Goal: Task Accomplishment & Management: Manage account settings

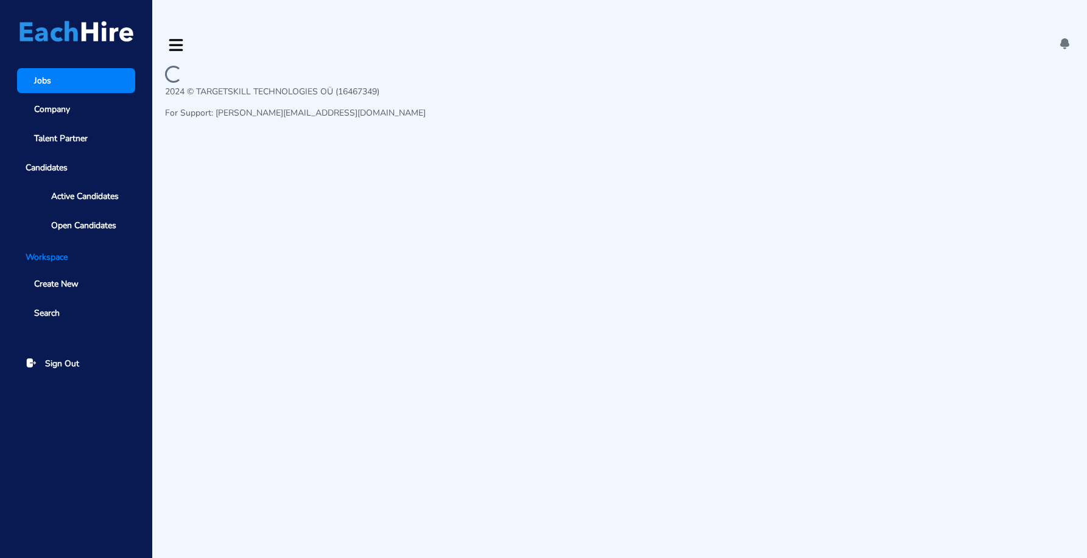
click at [1061, 37] on icon at bounding box center [1064, 43] width 13 height 13
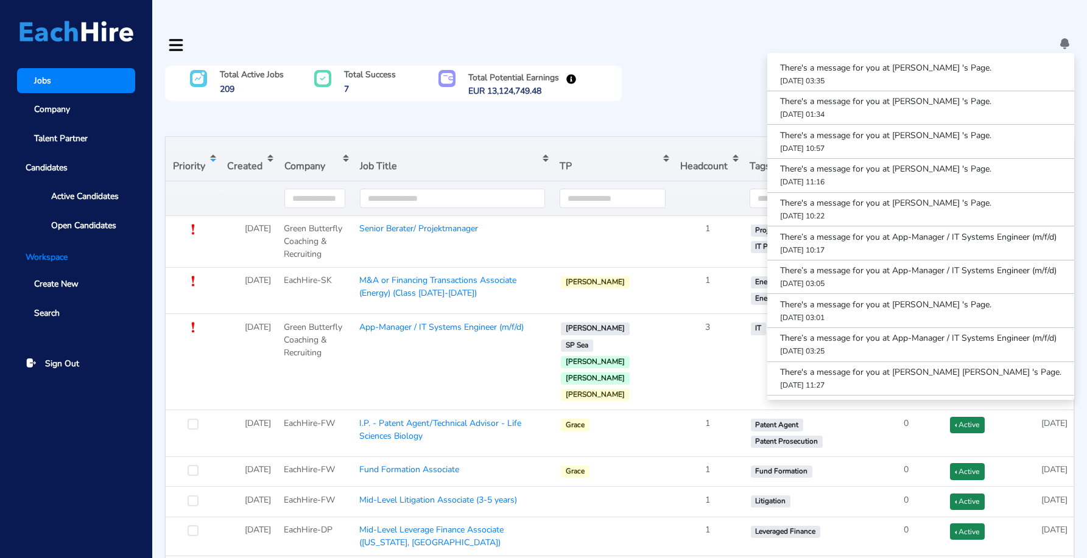
click at [1061, 37] on icon at bounding box center [1064, 43] width 13 height 13
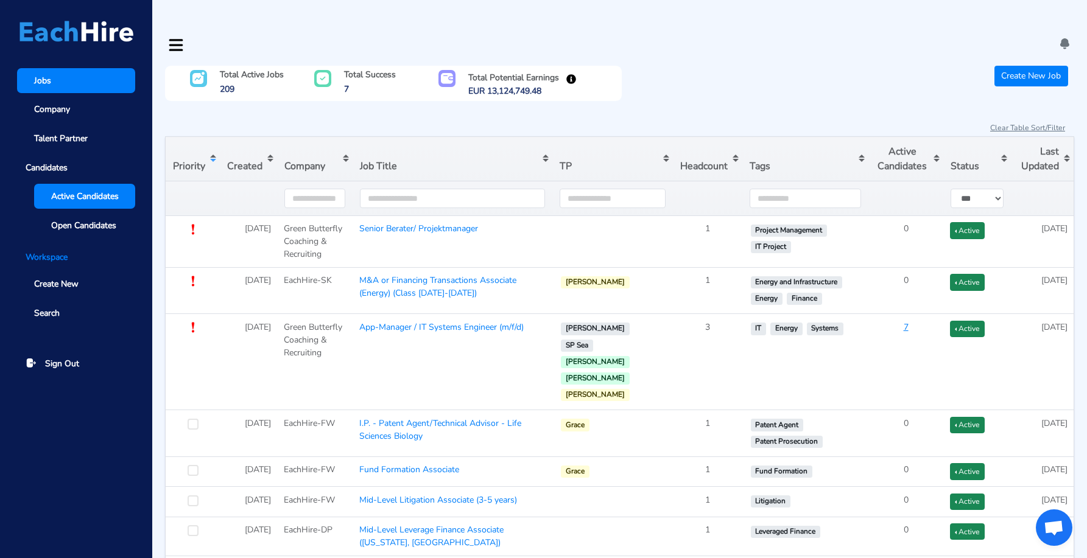
click at [47, 198] on link "Active Candidates" at bounding box center [84, 196] width 101 height 25
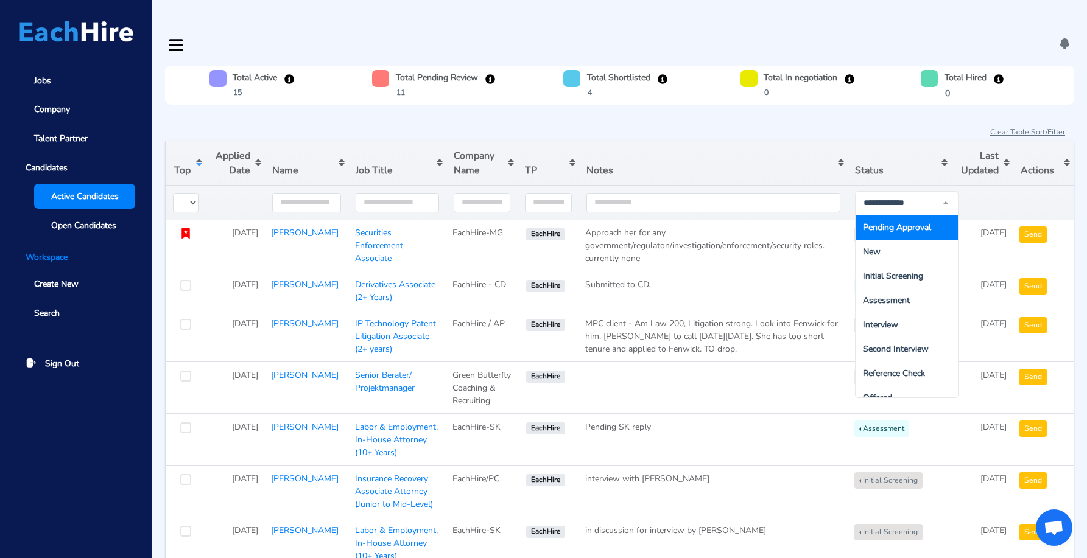
click at [878, 191] on div at bounding box center [906, 203] width 103 height 24
click at [886, 222] on span "Pending Approval" at bounding box center [897, 228] width 68 height 12
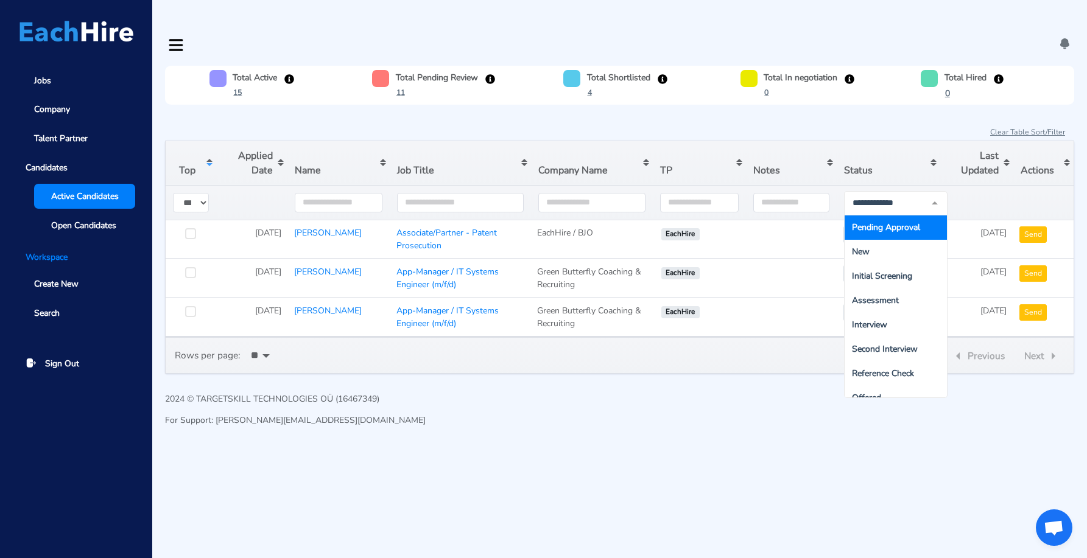
click at [803, 91] on section "Total Active 15 Total Pending Review 11 Total Shortlisted 4 Total In negotiatio…" at bounding box center [619, 220] width 909 height 308
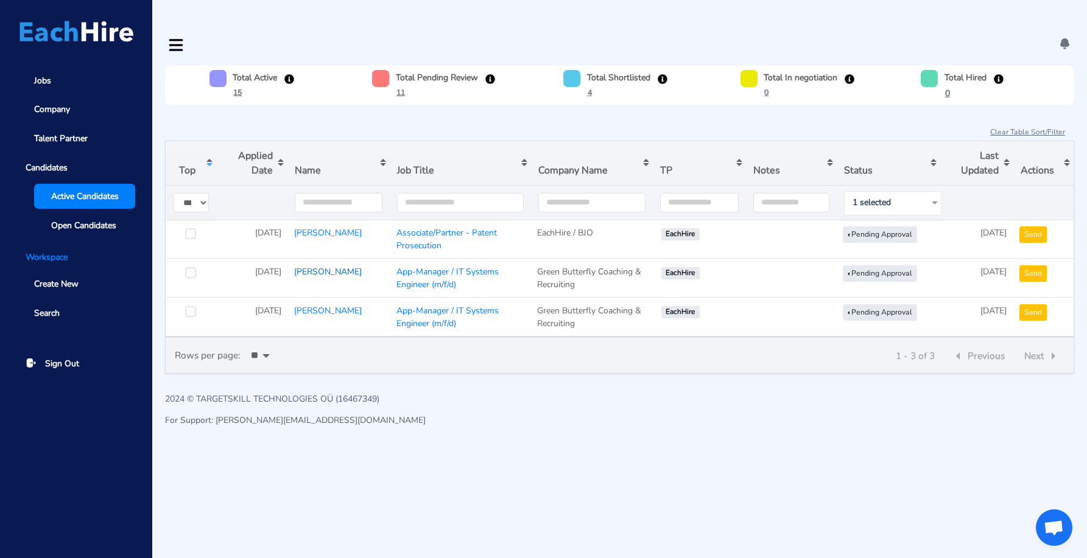
click at [324, 266] on link "[PERSON_NAME]" at bounding box center [328, 272] width 68 height 12
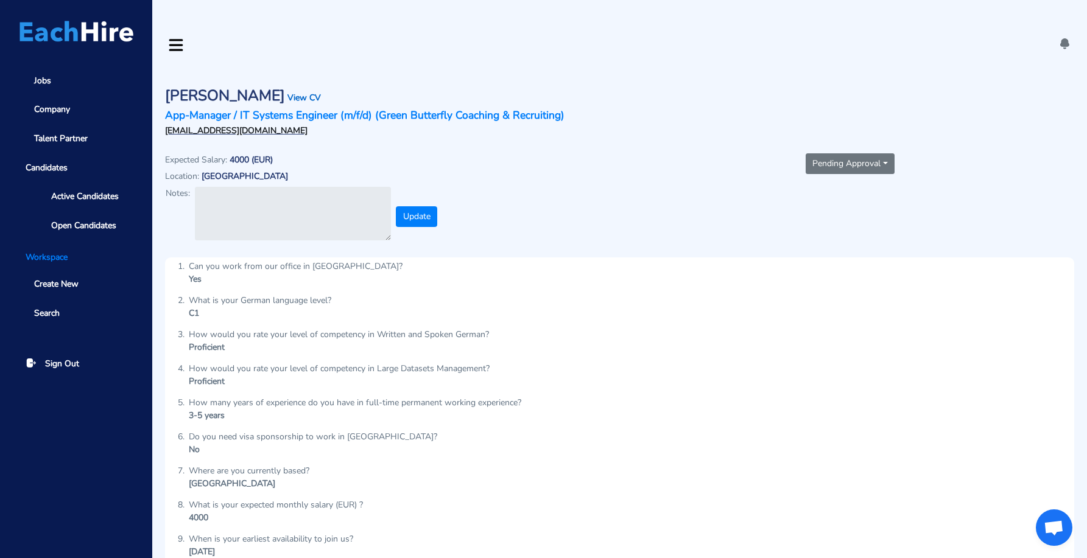
click at [287, 92] on link "View CV" at bounding box center [303, 98] width 33 height 12
click at [617, 186] on div "Expected Salary: 4000 (EUR) Location: [GEOGRAPHIC_DATA] Notes: Update" at bounding box center [389, 194] width 461 height 107
click at [856, 153] on button "Pending Approval" at bounding box center [849, 163] width 89 height 21
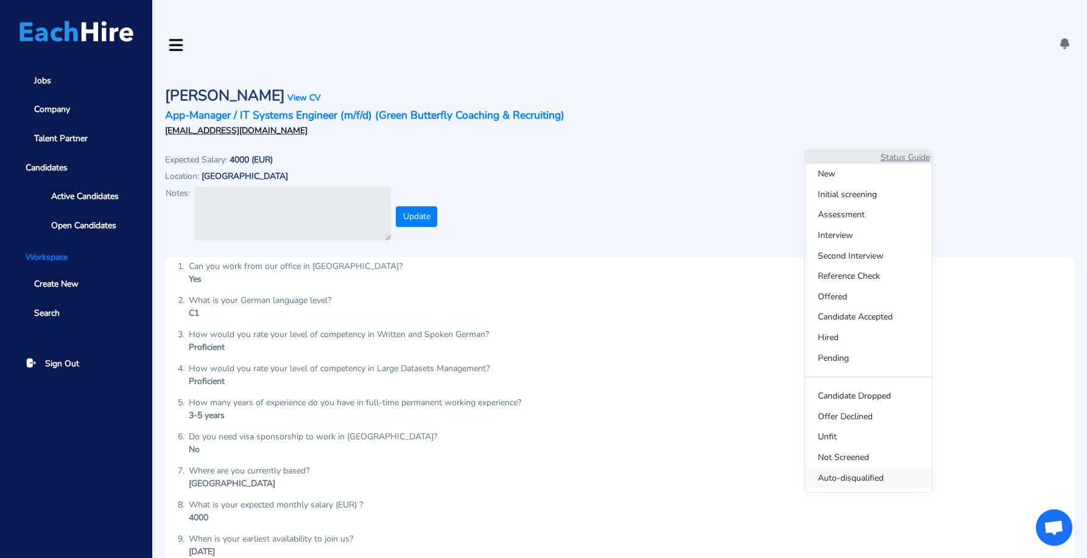
click at [844, 475] on span "Auto-disqualified" at bounding box center [868, 478] width 127 height 21
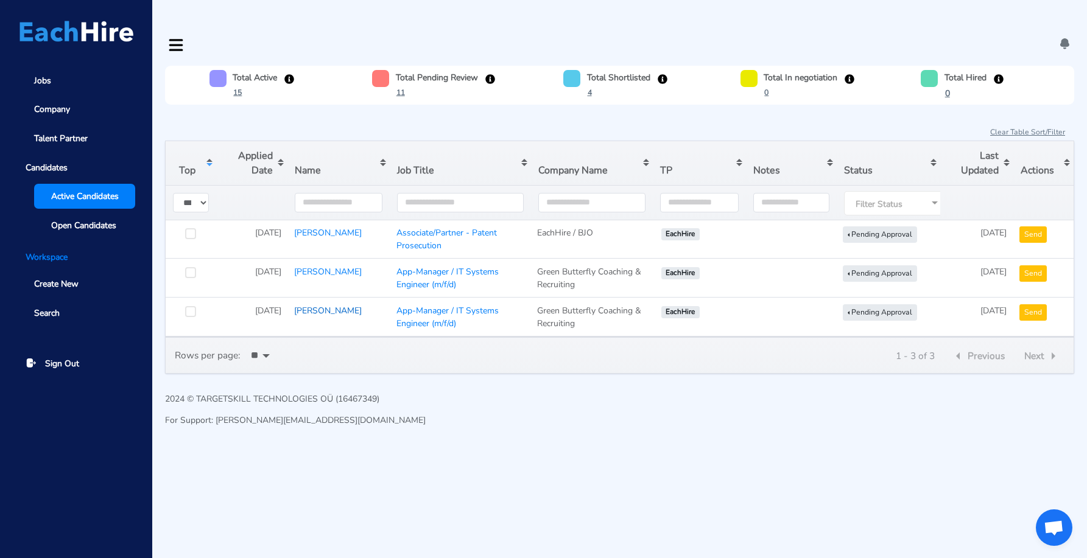
click at [318, 305] on link "[PERSON_NAME]" at bounding box center [328, 311] width 68 height 12
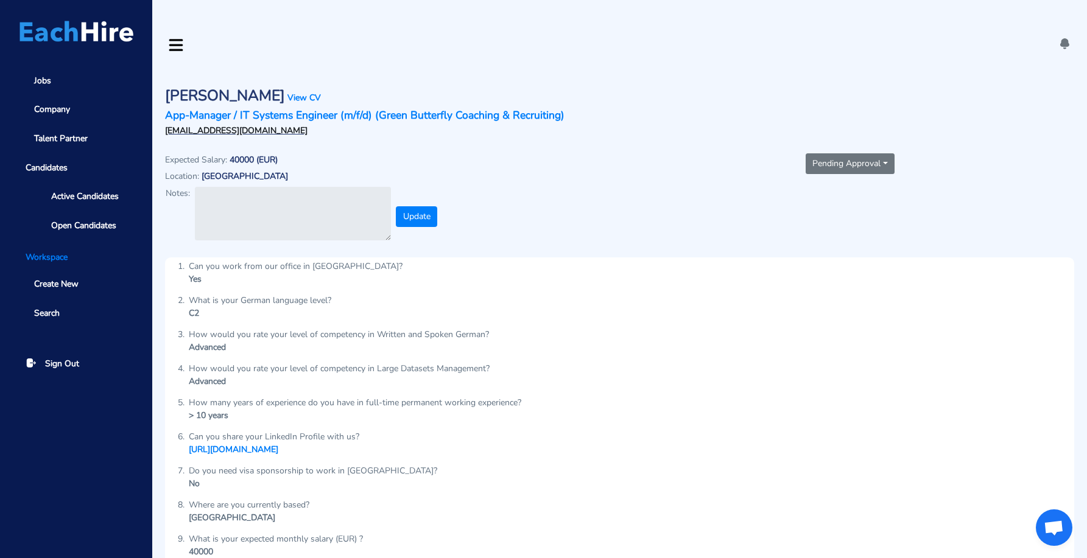
scroll to position [33, 0]
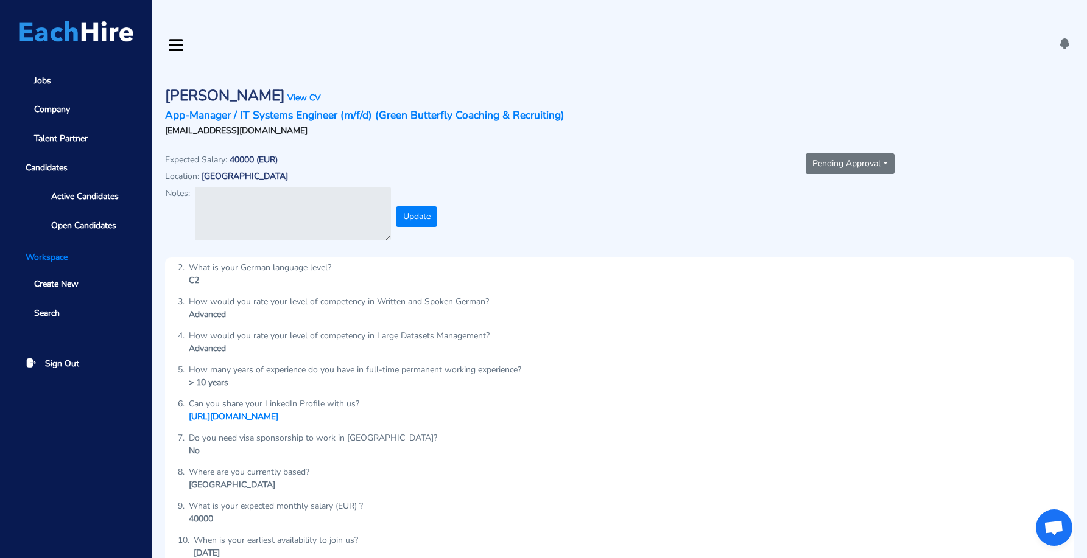
click at [849, 153] on button "Pending Approval" at bounding box center [849, 163] width 89 height 21
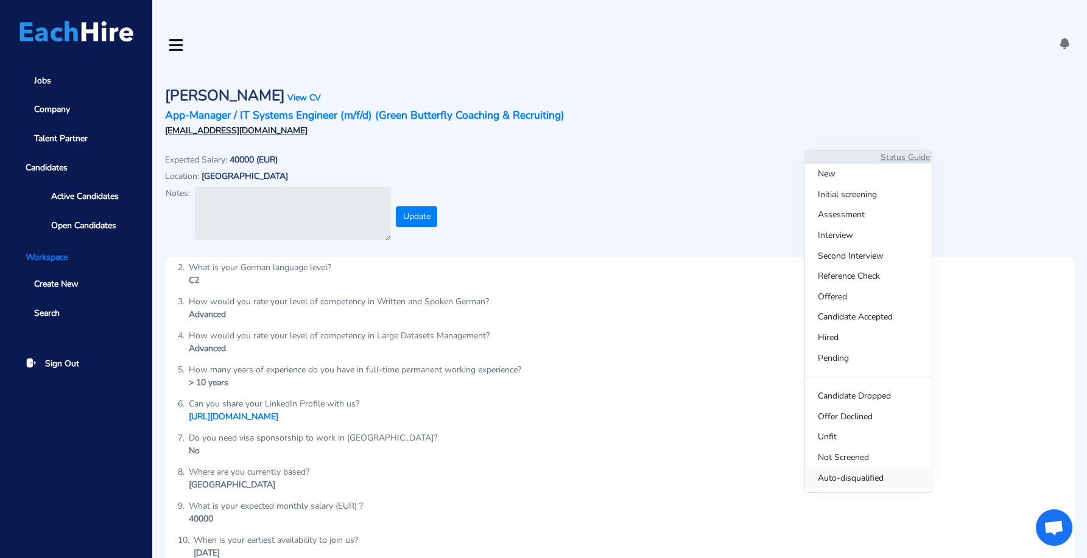
click at [841, 480] on span "Auto-disqualified" at bounding box center [868, 478] width 127 height 21
